Goal: Browse casually: Explore the website without a specific task or goal

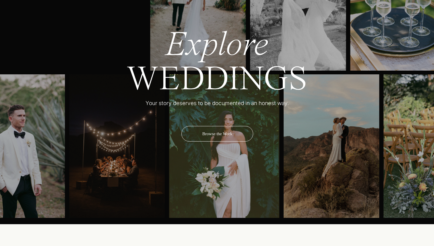
scroll to position [1900, 0]
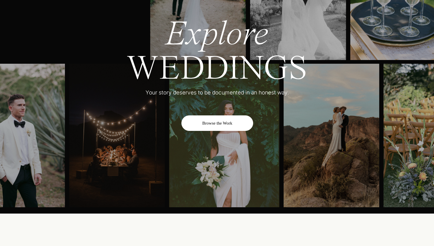
click at [235, 123] on div "Browse the Work" at bounding box center [217, 123] width 72 height 16
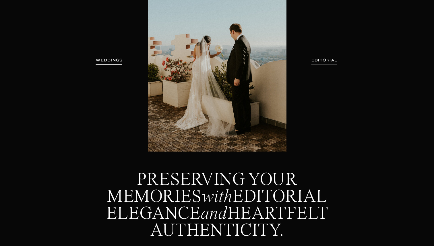
scroll to position [113, 0]
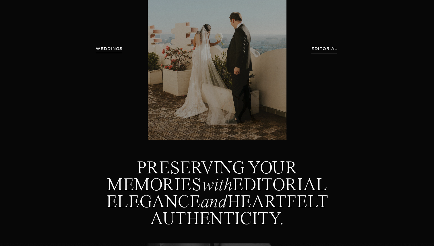
click at [116, 49] on h3 "WEDDINGS" at bounding box center [109, 49] width 36 height 6
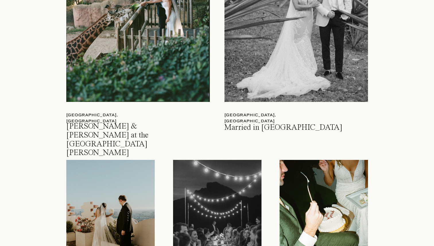
scroll to position [705, 0]
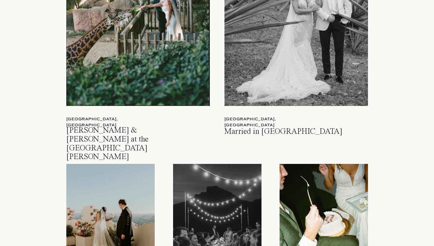
click at [260, 70] on div at bounding box center [297, 12] width 144 height 188
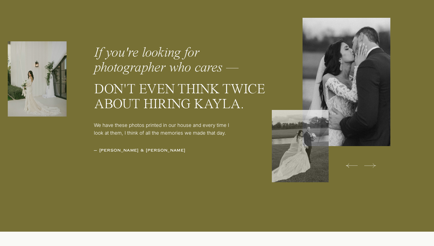
scroll to position [1802, 0]
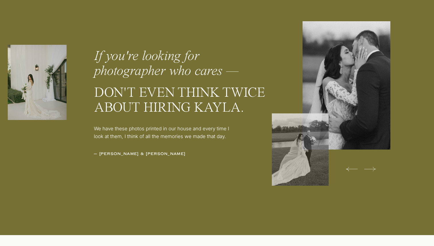
click at [375, 172] on icon at bounding box center [370, 168] width 12 height 11
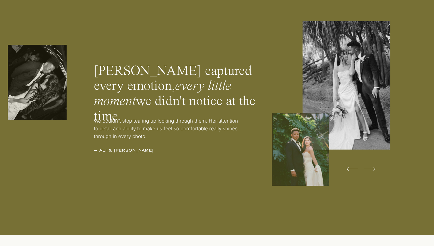
click at [375, 172] on icon at bounding box center [370, 168] width 12 height 11
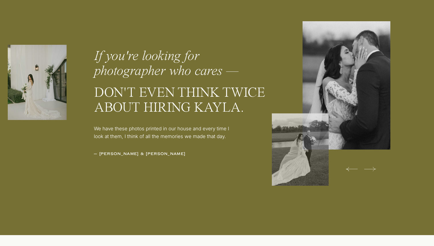
click at [375, 172] on icon at bounding box center [370, 168] width 12 height 11
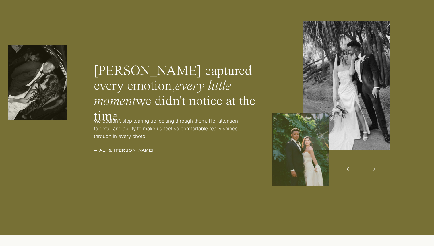
click at [375, 172] on icon at bounding box center [370, 168] width 12 height 11
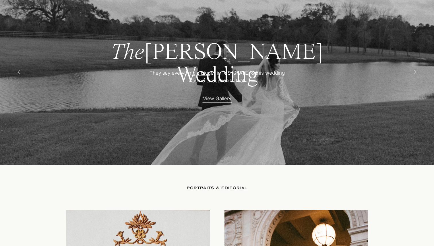
scroll to position [1177, 0]
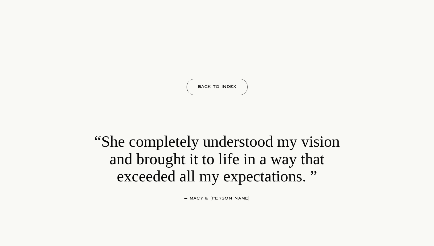
scroll to position [9830, 0]
